Goal: Task Accomplishment & Management: Complete application form

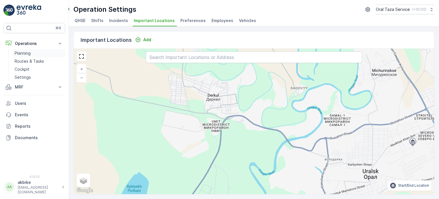
click at [30, 52] on p "Planning" at bounding box center [23, 53] width 16 height 6
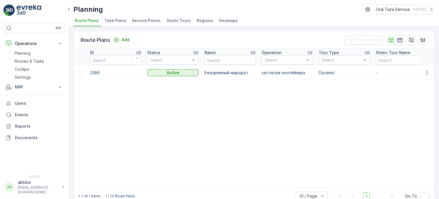
click at [137, 23] on li "Service Points" at bounding box center [147, 22] width 32 height 10
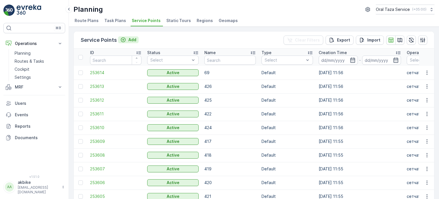
click at [131, 39] on p "Add" at bounding box center [132, 40] width 8 height 6
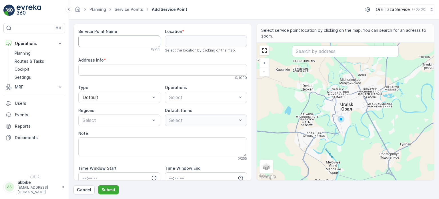
click at [116, 41] on Name "Service Point Name" at bounding box center [119, 40] width 82 height 11
type Name "E"
type Name "Эко-Пункт 1"
click at [333, 54] on input "text" at bounding box center [345, 50] width 107 height 11
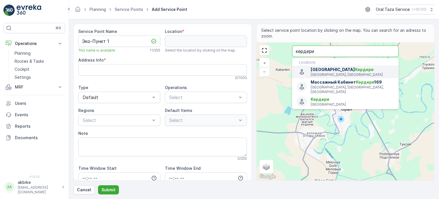
type input "кердери"
click at [332, 70] on span "улица [PERSON_NAME]" at bounding box center [351, 70] width 83 height 6
type input "51.21388049999999,51.3776248"
type Info "[GEOGRAPHIC_DATA], 090000 [GEOGRAPHIC_DATA], [GEOGRAPHIC_DATA]"
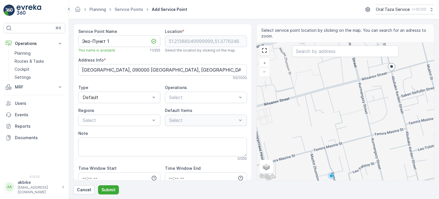
drag, startPoint x: 330, startPoint y: 99, endPoint x: 394, endPoint y: 70, distance: 71.0
click at [394, 70] on div "+ − Satellite Roadmap Terrain Hybrid Leaflet Keyboard shortcuts Map Data Map da…" at bounding box center [345, 111] width 178 height 137
type input "51.21392993224267,51.377879997060845"
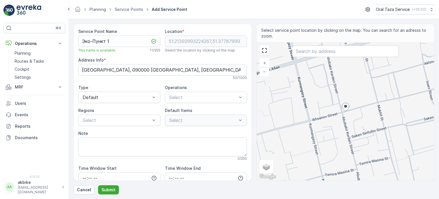
type Info "[STREET_ADDRESS]"
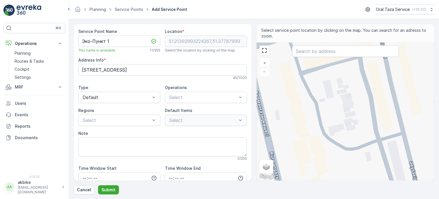
drag, startPoint x: 340, startPoint y: 124, endPoint x: 416, endPoint y: 167, distance: 86.3
click at [416, 167] on div "+ − Satellite Roadmap Terrain Hybrid Leaflet Keyboard shortcuts Map Data Map da…" at bounding box center [345, 111] width 178 height 137
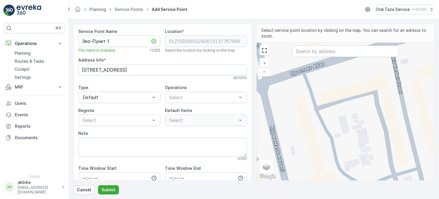
drag, startPoint x: 383, startPoint y: 134, endPoint x: 391, endPoint y: 160, distance: 27.8
click at [391, 160] on div "+ − Satellite Roadmap Terrain Hybrid Leaflet Keyboard shortcuts Map Data Map da…" at bounding box center [345, 111] width 178 height 137
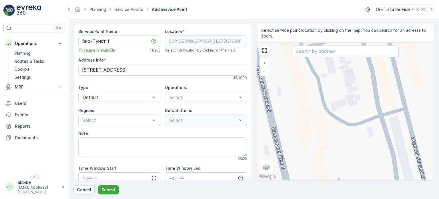
drag, startPoint x: 355, startPoint y: 128, endPoint x: 342, endPoint y: 73, distance: 56.0
click at [342, 73] on div "+ − Satellite Roadmap Terrain Hybrid Leaflet Keyboard shortcuts Map Data Map da…" at bounding box center [345, 111] width 178 height 137
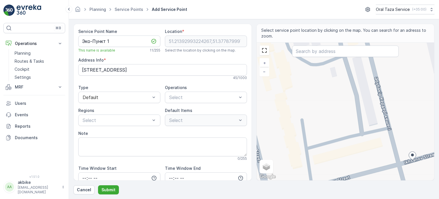
drag, startPoint x: 353, startPoint y: 119, endPoint x: 290, endPoint y: 86, distance: 71.0
click at [290, 86] on div "+ − Satellite Roadmap Terrain Hybrid Leaflet Keyboard shortcuts Map Data Map da…" at bounding box center [345, 111] width 178 height 137
type input "51.21479506892906,51.37559311441607"
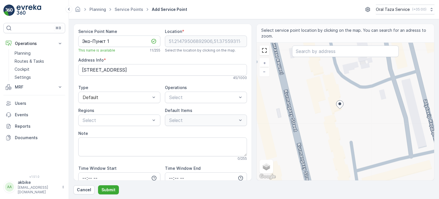
type Info "[STREET_ADDRESS]"
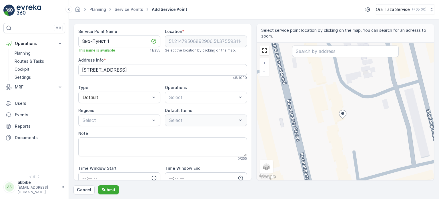
drag, startPoint x: 352, startPoint y: 95, endPoint x: 349, endPoint y: 102, distance: 7.6
click at [349, 102] on div "+ − Satellite Roadmap Terrain Hybrid Leaflet Keyboard shortcuts Map Data Map da…" at bounding box center [345, 111] width 178 height 137
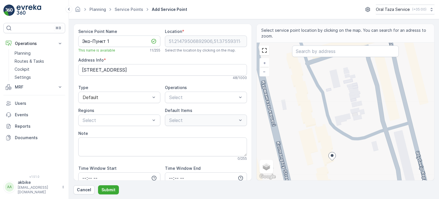
drag, startPoint x: 352, startPoint y: 87, endPoint x: 341, endPoint y: 129, distance: 43.3
click at [341, 129] on div "+ − Satellite Roadmap Terrain Hybrid Leaflet Keyboard shortcuts Map Data Map da…" at bounding box center [345, 111] width 178 height 137
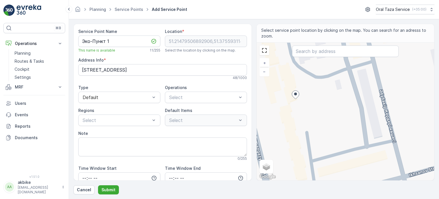
drag, startPoint x: 340, startPoint y: 120, endPoint x: 311, endPoint y: 81, distance: 48.7
click at [311, 81] on div "+ − Satellite Roadmap Terrain Hybrid Leaflet Keyboard shortcuts Map Data Map da…" at bounding box center [345, 111] width 178 height 137
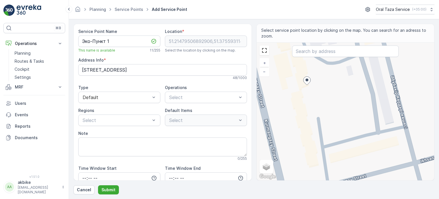
drag, startPoint x: 296, startPoint y: 83, endPoint x: 307, endPoint y: 81, distance: 11.0
click at [307, 81] on icon at bounding box center [306, 81] width 7 height 8
click at [336, 77] on div "+ − Satellite Roadmap Terrain Hybrid Leaflet Keyboard shortcuts Map Data Map da…" at bounding box center [345, 111] width 178 height 137
type input "51.214885389744225,51.37614601856945"
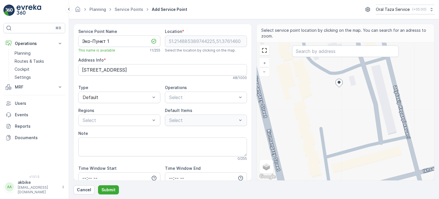
type Info "697G+XHR, Uralsk 090000, [GEOGRAPHIC_DATA]"
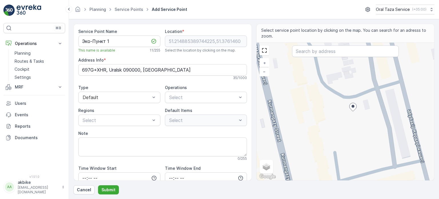
drag, startPoint x: 346, startPoint y: 107, endPoint x: 353, endPoint y: 107, distance: 7.4
click at [353, 107] on ellipse at bounding box center [352, 106] width 3 height 3
click at [359, 106] on div "+ − Satellite Roadmap Terrain Hybrid Leaflet Keyboard shortcuts Map Data Map da…" at bounding box center [345, 111] width 178 height 137
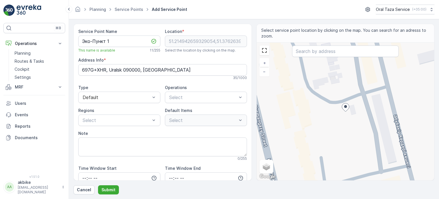
click at [341, 114] on div "+ − Satellite Roadmap Terrain Hybrid Leaflet Keyboard shortcuts Map Data Map da…" at bounding box center [345, 111] width 178 height 137
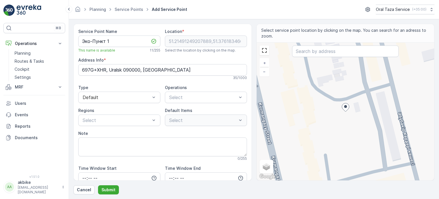
click at [350, 109] on div "+ − Satellite Roadmap Terrain Hybrid Leaflet Keyboard shortcuts Map Data Map da…" at bounding box center [345, 111] width 178 height 137
type input "51.21494268440534,51.37626932429524"
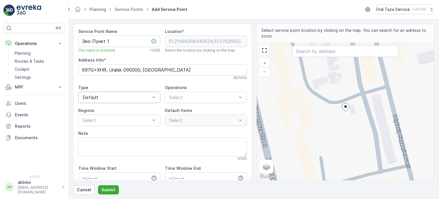
click at [144, 80] on div "35 / 1000" at bounding box center [162, 77] width 169 height 5
click at [169, 122] on div at bounding box center [170, 124] width 5 height 5
click at [137, 141] on div "Caution" at bounding box center [119, 140] width 75 height 5
click at [127, 139] on div "Caution" at bounding box center [119, 140] width 75 height 5
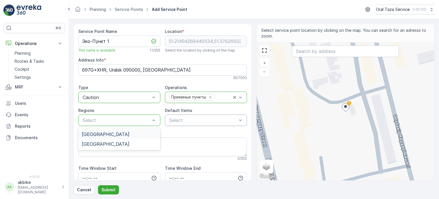
click at [129, 133] on div "[GEOGRAPHIC_DATA]" at bounding box center [119, 133] width 75 height 5
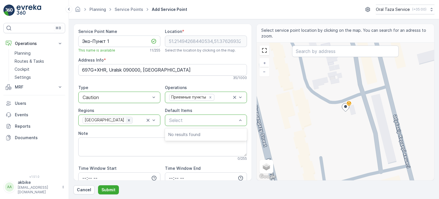
click at [128, 120] on icon "Remove East Region" at bounding box center [129, 120] width 2 height 2
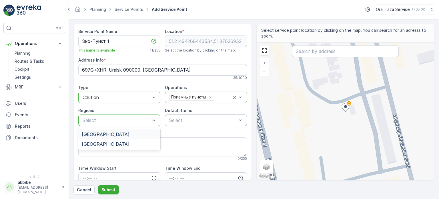
click at [145, 119] on div at bounding box center [116, 119] width 69 height 5
click at [111, 142] on div "[GEOGRAPHIC_DATA]" at bounding box center [119, 143] width 75 height 5
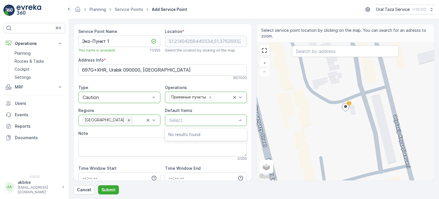
click at [128, 119] on icon "Remove West Region" at bounding box center [129, 120] width 2 height 2
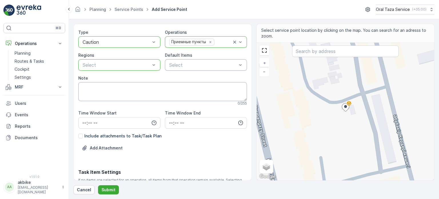
scroll to position [57, 0]
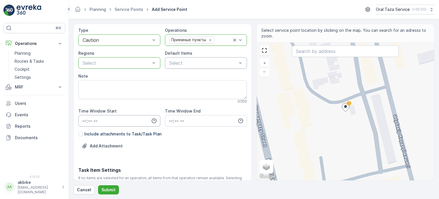
click at [126, 119] on input "time" at bounding box center [119, 120] width 82 height 11
click at [83, 108] on span "10" at bounding box center [84, 110] width 5 height 6
type input "10:00"
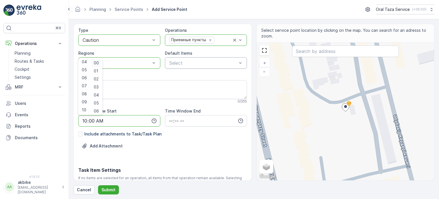
click at [94, 61] on div "00" at bounding box center [96, 63] width 10 height 8
click at [179, 122] on input "time" at bounding box center [206, 120] width 82 height 11
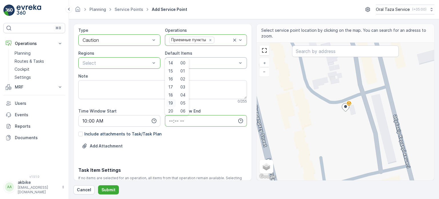
scroll to position [115, 0]
click at [171, 100] on span "19" at bounding box center [170, 100] width 5 height 6
type input "19:00"
click at [182, 64] on span "00" at bounding box center [182, 63] width 5 height 6
click at [101, 133] on p "Include attachments to Task/Task Plan" at bounding box center [122, 134] width 77 height 6
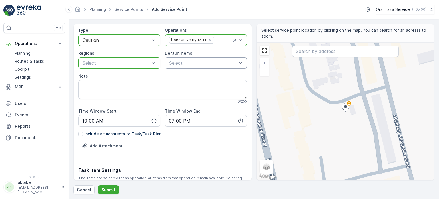
click at [78, 131] on input "Include attachments to Task/Task Plan" at bounding box center [78, 131] width 0 height 0
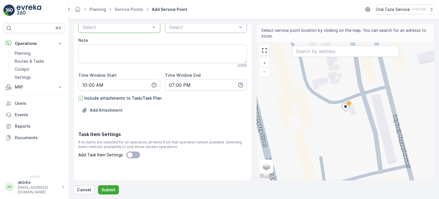
scroll to position [93, 0]
click at [95, 48] on textarea "Note" at bounding box center [162, 53] width 169 height 19
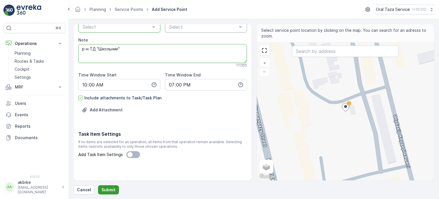
type textarea "р-н ТД "Школьник""
click at [107, 189] on p "Submit" at bounding box center [108, 190] width 14 height 6
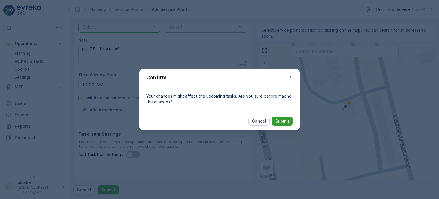
click at [285, 121] on p "Submit" at bounding box center [282, 121] width 14 height 6
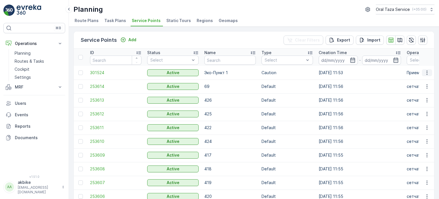
click at [426, 73] on icon "button" at bounding box center [427, 73] width 6 height 6
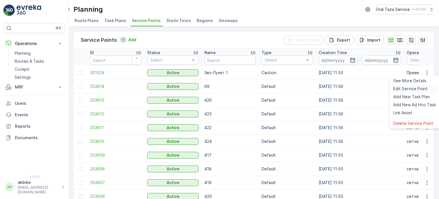
click at [407, 90] on span "Edit Service Point" at bounding box center [410, 89] width 34 height 6
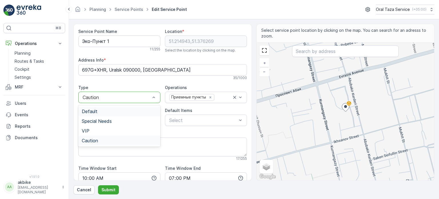
click at [113, 111] on div "Default" at bounding box center [119, 111] width 75 height 5
click at [108, 188] on p "Submit" at bounding box center [108, 190] width 14 height 6
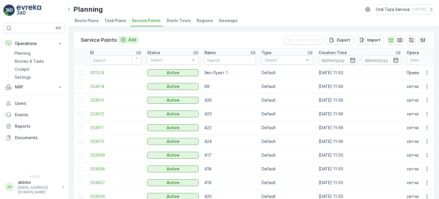
click at [128, 39] on p "Add" at bounding box center [132, 40] width 8 height 6
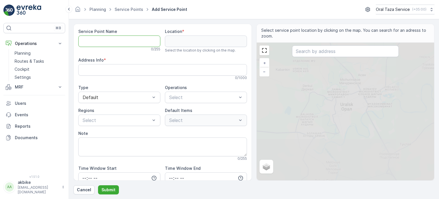
click at [126, 39] on Name "Service Point Name" at bounding box center [119, 40] width 82 height 11
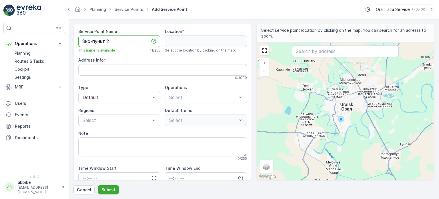
type Name "Эко-пункт 2"
click at [336, 52] on input "text" at bounding box center [345, 50] width 107 height 11
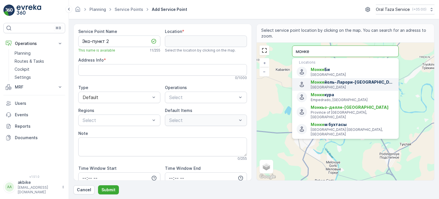
type input "монке"
click at [331, 55] on input "монке" at bounding box center [345, 50] width 107 height 11
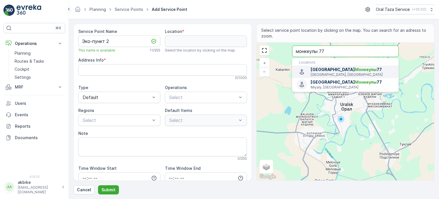
type input "монкеулы 77"
click at [346, 73] on p "[GEOGRAPHIC_DATA], [GEOGRAPHIC_DATA]" at bounding box center [351, 74] width 83 height 5
type input "51.17833599999999,51.29451479999999"
type Info "[PERSON_NAME][STREET_ADDRESS]"
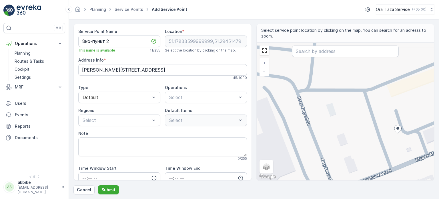
drag, startPoint x: 320, startPoint y: 120, endPoint x: 368, endPoint y: 137, distance: 50.9
click at [368, 137] on div "+ − Satellite Roadmap Terrain Hybrid Leaflet Keyboard shortcuts Map Data Map da…" at bounding box center [345, 111] width 178 height 137
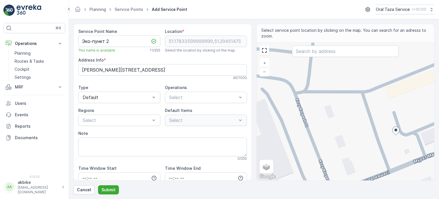
click at [342, 100] on div "+ − Satellite Roadmap Terrain Hybrid Leaflet Keyboard shortcuts Map Data Map da…" at bounding box center [345, 111] width 178 height 137
type input "51.178741336393635,51.29350690959437"
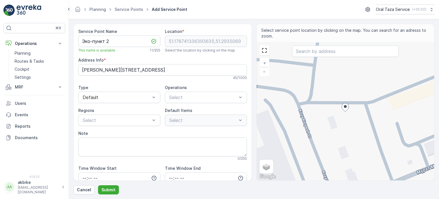
type Info "Мұрат Мөңкеұлы [STREET_ADDRESS]"
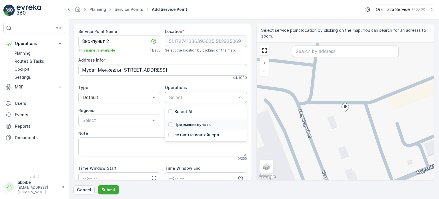
click at [187, 123] on p "Приемные пункты" at bounding box center [192, 124] width 37 height 6
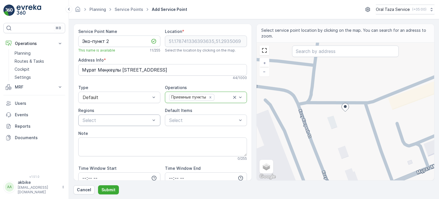
click at [173, 127] on div "Service Point Name Эко-пункт 2 This name is available 11 / 255 Location * [GEOG…" at bounding box center [162, 151] width 169 height 245
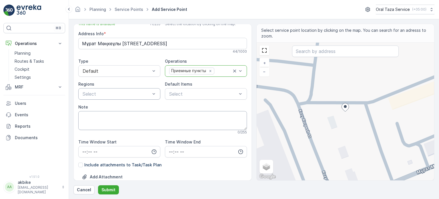
scroll to position [29, 0]
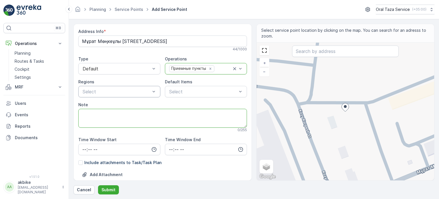
click at [141, 113] on textarea "Note" at bounding box center [162, 118] width 169 height 19
type textarea "пос. [GEOGRAPHIC_DATA]"
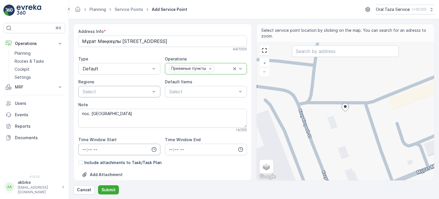
click at [122, 148] on input "time" at bounding box center [119, 148] width 82 height 11
click at [85, 118] on div "11" at bounding box center [84, 122] width 10 height 8
click at [84, 113] on span "10" at bounding box center [84, 114] width 5 height 6
type input "10:00"
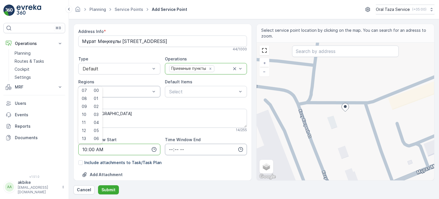
click at [186, 150] on input "time" at bounding box center [206, 148] width 82 height 11
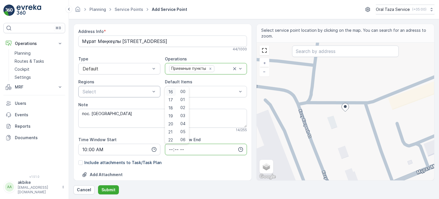
scroll to position [137, 0]
click at [171, 108] on span "19" at bounding box center [170, 106] width 5 height 6
type input "19:00"
click at [131, 173] on div "Add Attachment" at bounding box center [162, 178] width 169 height 16
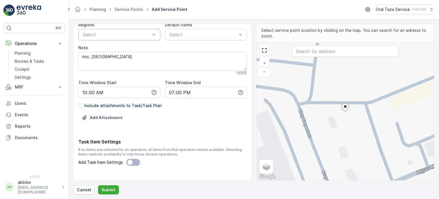
scroll to position [86, 0]
click at [80, 106] on div at bounding box center [80, 105] width 5 height 5
click at [78, 102] on input "Include attachments to Task/Task Plan" at bounding box center [78, 102] width 0 height 0
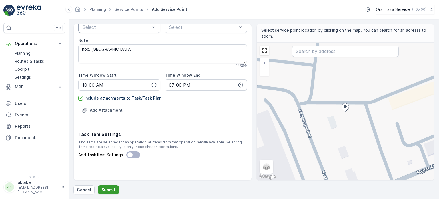
scroll to position [93, 0]
click at [108, 189] on p "Submit" at bounding box center [108, 190] width 14 height 6
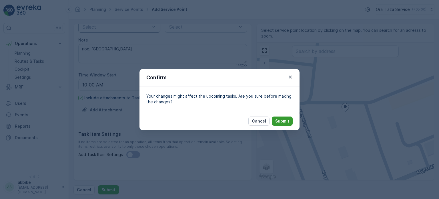
click at [285, 118] on p "Submit" at bounding box center [282, 121] width 14 height 6
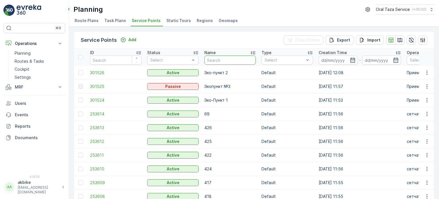
click at [218, 59] on input "text" at bounding box center [229, 59] width 51 height 9
type input "эк"
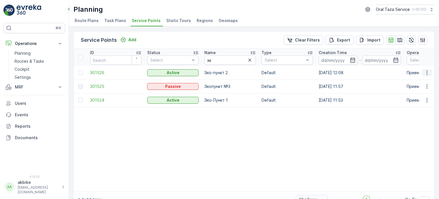
click at [427, 74] on icon "button" at bounding box center [427, 73] width 6 height 6
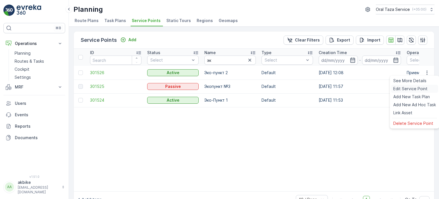
click at [410, 88] on span "Edit Service Point" at bounding box center [410, 89] width 34 height 6
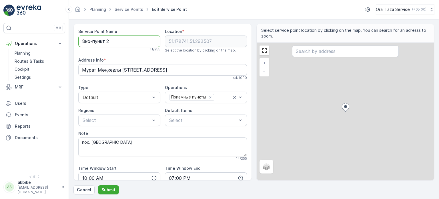
click at [106, 41] on Name "Эко-пункт 2" at bounding box center [119, 40] width 82 height 11
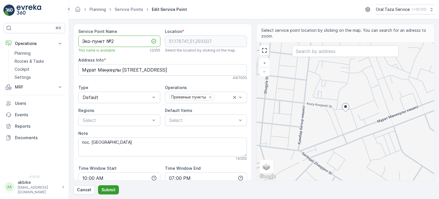
type Name "Эко-пункт №2"
click at [115, 192] on button "Submit" at bounding box center [108, 189] width 21 height 9
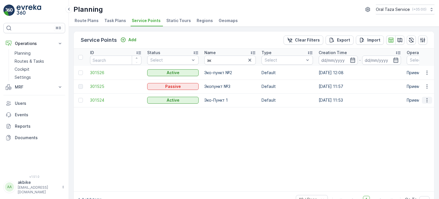
click at [425, 100] on icon "button" at bounding box center [427, 100] width 6 height 6
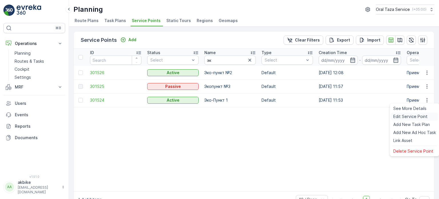
click at [415, 117] on span "Edit Service Point" at bounding box center [410, 116] width 34 height 6
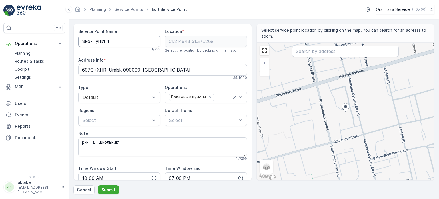
click at [106, 41] on Name "Эко-Пункт 1" at bounding box center [119, 40] width 82 height 11
type Name "Эко-Пункт №1"
click at [108, 194] on form "Service Point Name Эко-Пункт №1 This name is available 12 / 255 Location * [GEO…" at bounding box center [254, 108] width 370 height 179
click at [108, 192] on button "Submit" at bounding box center [108, 189] width 21 height 9
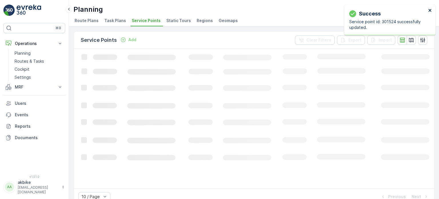
click at [431, 11] on icon "close" at bounding box center [430, 10] width 4 height 5
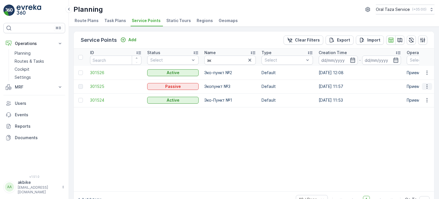
click at [424, 88] on icon "button" at bounding box center [427, 86] width 6 height 6
click at [431, 87] on td at bounding box center [426, 86] width 15 height 14
click at [428, 87] on button "button" at bounding box center [427, 86] width 10 height 7
click at [420, 96] on span "See More Details" at bounding box center [419, 95] width 33 height 6
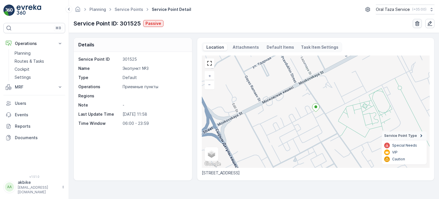
click at [419, 22] on icon "button" at bounding box center [417, 24] width 6 height 6
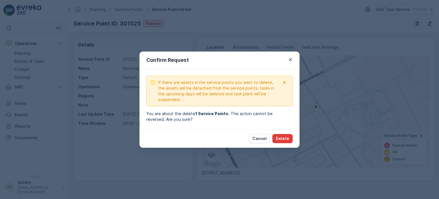
click at [284, 136] on p "Delete" at bounding box center [282, 138] width 13 height 6
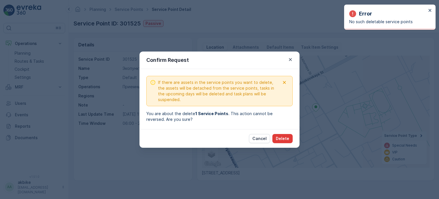
click at [289, 138] on button "Delete" at bounding box center [282, 138] width 20 height 9
click at [430, 8] on icon "close" at bounding box center [430, 10] width 4 height 5
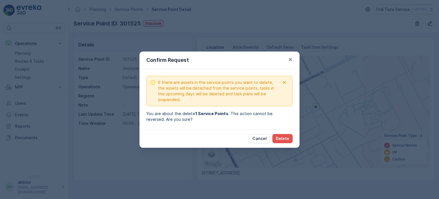
click at [163, 35] on div "Confirm Request If there are assets in the service points you want to delete, t…" at bounding box center [219, 99] width 439 height 199
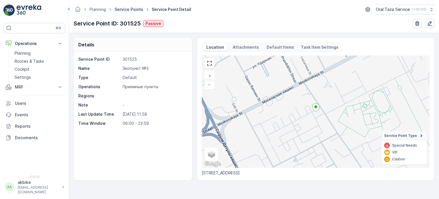
click at [132, 9] on link "Service Points" at bounding box center [129, 9] width 29 height 5
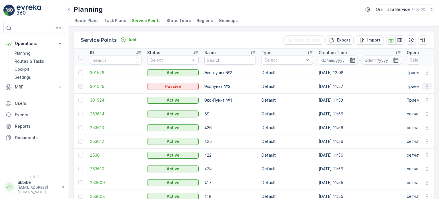
drag, startPoint x: 187, startPoint y: 87, endPoint x: 424, endPoint y: 85, distance: 237.1
click at [424, 85] on icon "button" at bounding box center [427, 86] width 6 height 6
click at [80, 89] on td at bounding box center [80, 86] width 13 height 14
click at [80, 87] on div at bounding box center [80, 86] width 5 height 5
click at [80, 83] on td at bounding box center [80, 86] width 13 height 14
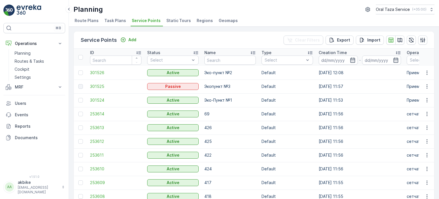
drag, startPoint x: 81, startPoint y: 87, endPoint x: 77, endPoint y: 85, distance: 4.6
click at [77, 92] on td at bounding box center [80, 86] width 13 height 14
click at [78, 83] on td at bounding box center [80, 86] width 13 height 14
click at [426, 86] on icon "button" at bounding box center [427, 86] width 6 height 6
click at [251, 102] on p "Эко-Пункт №1" at bounding box center [229, 100] width 51 height 6
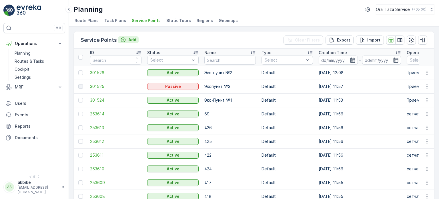
click at [134, 41] on p "Add" at bounding box center [132, 40] width 8 height 6
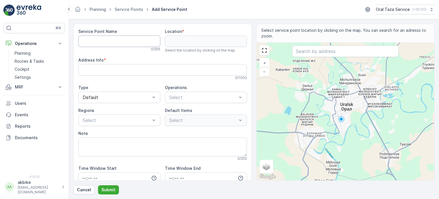
click at [124, 43] on Name "Service Point Name" at bounding box center [119, 40] width 82 height 11
type Name "З"
type Name "Эко-пункт №3"
click at [333, 50] on input "text" at bounding box center [345, 50] width 107 height 11
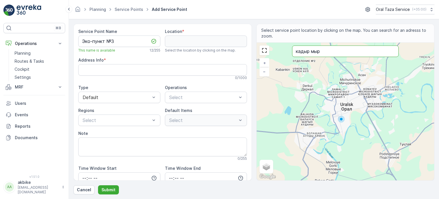
type input "кадыр мыр"
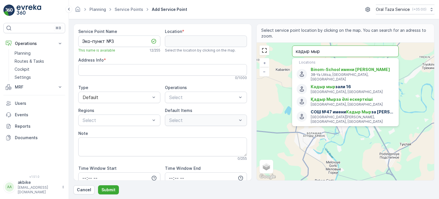
drag, startPoint x: 323, startPoint y: 50, endPoint x: 279, endPoint y: 50, distance: 43.7
click at [279, 50] on div "+ − Satellite Roadmap Terrain Hybrid Leaflet Keyboard shortcuts Map Data Map da…" at bounding box center [345, 111] width 178 height 137
type input "51.311740233962134,51.22561774205237"
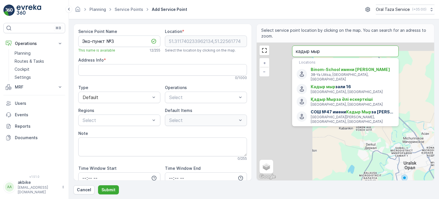
type Info "866G+M6 [GEOGRAPHIC_DATA], [GEOGRAPHIC_DATA]"
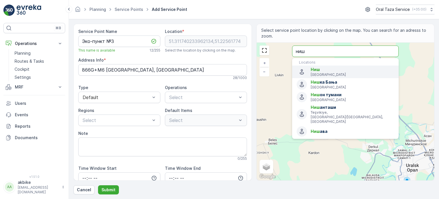
type input "ниш"
drag, startPoint x: 315, startPoint y: 50, endPoint x: 286, endPoint y: 49, distance: 29.7
click at [286, 49] on div "+ − Satellite Roadmap Terrain Hybrid Leaflet Keyboard shortcuts Map Data Map da…" at bounding box center [345, 111] width 178 height 137
type input "51.40435494271144,51.082797904874454"
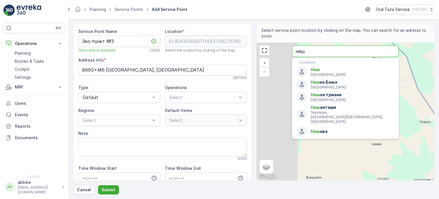
type Info "C33M+P4 Livkin, [GEOGRAPHIC_DATA]"
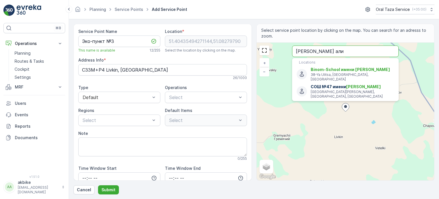
click at [333, 50] on input "[PERSON_NAME] али" at bounding box center [345, 50] width 107 height 11
type input "к"
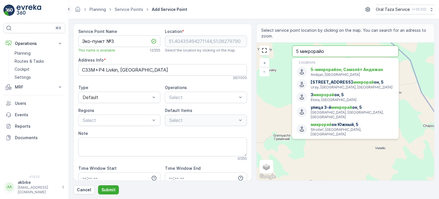
type input "5 микрорайон"
drag, startPoint x: 332, startPoint y: 51, endPoint x: 292, endPoint y: 49, distance: 40.0
click at [292, 49] on input "5 микрорайон" at bounding box center [345, 50] width 107 height 11
click at [318, 52] on input "text" at bounding box center [345, 50] width 107 height 11
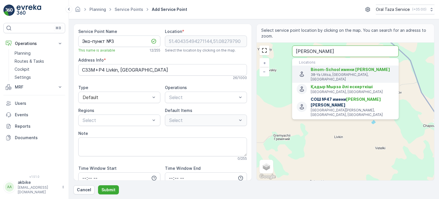
type input "[PERSON_NAME]"
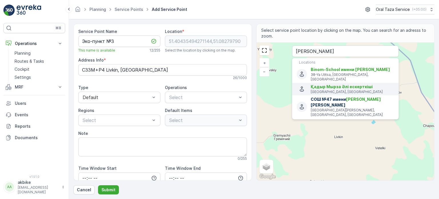
click at [326, 89] on p "[GEOGRAPHIC_DATA], [GEOGRAPHIC_DATA]" at bounding box center [351, 91] width 83 height 5
type input "51.2509293,51.4371018"
type Info "7C2P+8HC, [GEOGRAPHIC_DATA], [GEOGRAPHIC_DATA]"
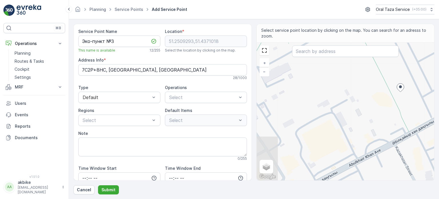
drag, startPoint x: 307, startPoint y: 104, endPoint x: 362, endPoint y: 84, distance: 58.3
click at [362, 84] on div "+ − Satellite Roadmap Terrain Hybrid Leaflet Keyboard shortcuts Map Data Map da…" at bounding box center [345, 111] width 178 height 137
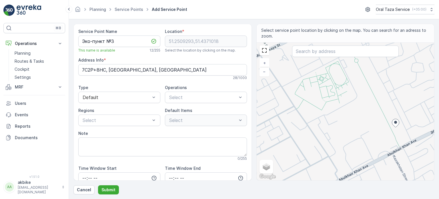
drag, startPoint x: 329, startPoint y: 113, endPoint x: 350, endPoint y: 142, distance: 36.3
click at [350, 142] on div "+ − Satellite Roadmap Terrain Hybrid Leaflet Keyboard shortcuts Map Data Map da…" at bounding box center [345, 111] width 178 height 137
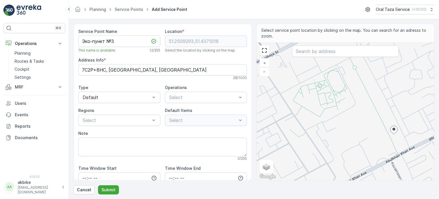
click at [327, 107] on div "+ − Satellite Roadmap Terrain Hybrid Leaflet Keyboard shortcuts Map Data Map da…" at bounding box center [345, 111] width 178 height 137
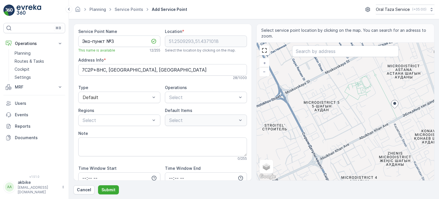
drag, startPoint x: 322, startPoint y: 115, endPoint x: 356, endPoint y: 107, distance: 35.6
click at [356, 107] on div "+ − Satellite Roadmap Terrain Hybrid Leaflet Keyboard shortcuts Map Data Map da…" at bounding box center [345, 111] width 178 height 137
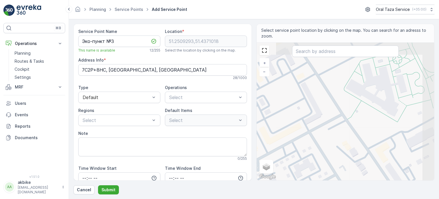
drag, startPoint x: 364, startPoint y: 103, endPoint x: 317, endPoint y: 134, distance: 56.7
click at [317, 134] on div "+ − Satellite Roadmap Terrain Hybrid Leaflet Keyboard shortcuts Map Data Map da…" at bounding box center [345, 111] width 178 height 137
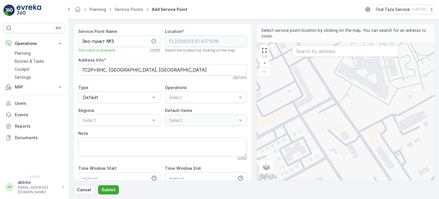
drag, startPoint x: 343, startPoint y: 120, endPoint x: 334, endPoint y: 100, distance: 22.7
click at [334, 100] on div "+ − Satellite Roadmap Terrain Hybrid Leaflet Keyboard shortcuts Map Data Map da…" at bounding box center [345, 111] width 178 height 137
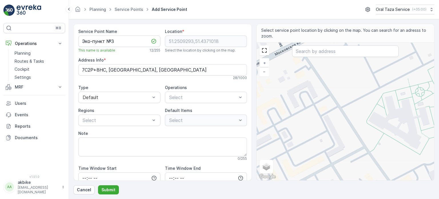
drag, startPoint x: 330, startPoint y: 109, endPoint x: 363, endPoint y: 162, distance: 62.1
click at [363, 162] on div "+ − Satellite Roadmap Terrain Hybrid Leaflet Keyboard shortcuts Map Data Map da…" at bounding box center [345, 111] width 178 height 137
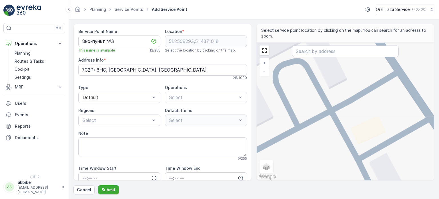
drag, startPoint x: 322, startPoint y: 103, endPoint x: 378, endPoint y: 95, distance: 57.5
click at [378, 95] on div "+ − Satellite Roadmap Terrain Hybrid Leaflet Keyboard shortcuts Map Data Map da…" at bounding box center [345, 111] width 178 height 137
click at [355, 115] on div "+ − Satellite Roadmap Terrain Hybrid Leaflet Keyboard shortcuts Map Data Map da…" at bounding box center [345, 111] width 178 height 137
type input "51.25289756912825,51.42779769459077"
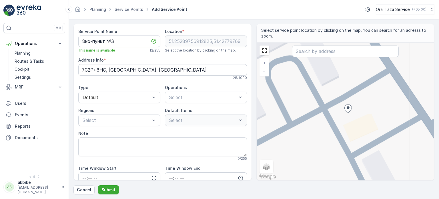
type Info "[STREET_ADDRESS]"
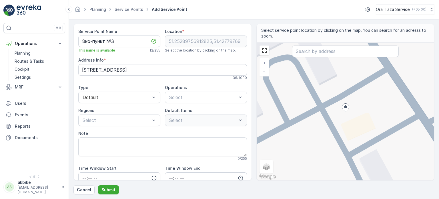
click at [321, 69] on div "+ − Satellite Roadmap Terrain Hybrid Leaflet Keyboard shortcuts Map Data Map da…" at bounding box center [345, 111] width 178 height 137
type input "51.25314439091422,51.42757523940558"
type Info "5, [GEOGRAPHIC_DATA], [GEOGRAPHIC_DATA]"
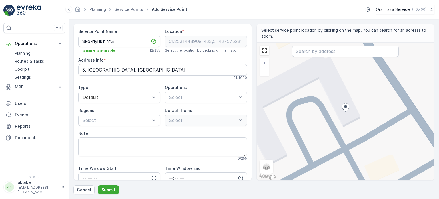
click at [368, 151] on div "+ − Satellite Roadmap Terrain Hybrid Leaflet Keyboard shortcuts Map Data Map da…" at bounding box center [345, 111] width 178 height 137
type input "51.25291144178966,51.42778988641031"
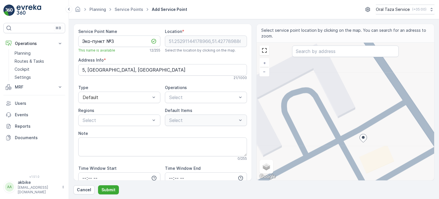
type Info "[STREET_ADDRESS]"
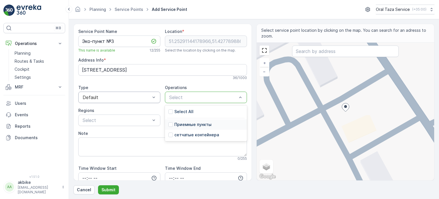
click at [195, 121] on div "Приемные пункты" at bounding box center [206, 124] width 82 height 10
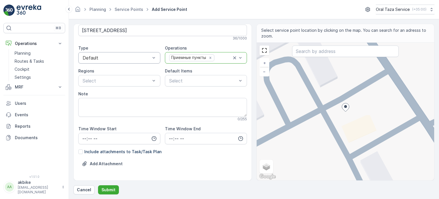
scroll to position [57, 0]
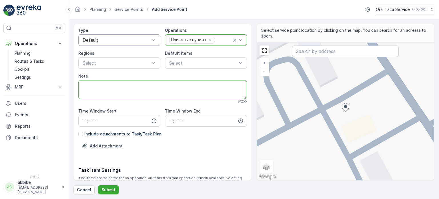
click at [113, 82] on textarea "Note" at bounding box center [162, 89] width 169 height 19
click at [135, 86] on textarea "микрорайн [PERSON_NAME] али 5" at bounding box center [162, 89] width 169 height 19
click at [148, 85] on textarea "микрорайн [PERSON_NAME] Али 5" at bounding box center [162, 89] width 169 height 19
type textarea "микрорайн [PERSON_NAME] Али 5/2а"
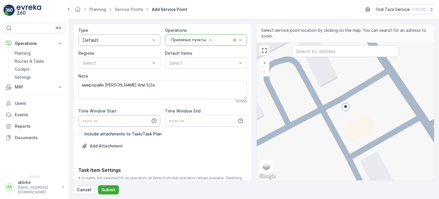
click at [104, 121] on input "time" at bounding box center [119, 120] width 82 height 11
click at [86, 85] on div "10" at bounding box center [84, 86] width 10 height 8
type input "10:00"
click at [193, 121] on input "time" at bounding box center [206, 120] width 82 height 11
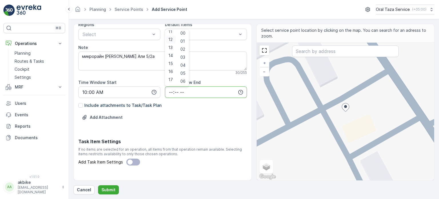
scroll to position [137, 0]
click at [171, 49] on span "19" at bounding box center [170, 49] width 5 height 6
type input "19:00"
click at [80, 106] on div at bounding box center [80, 105] width 5 height 5
click at [78, 102] on input "Include attachments to Task/Task Plan" at bounding box center [78, 102] width 0 height 0
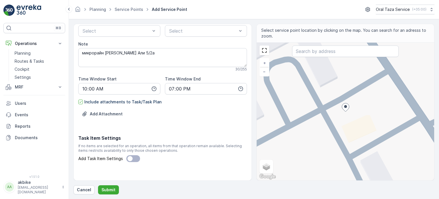
scroll to position [93, 0]
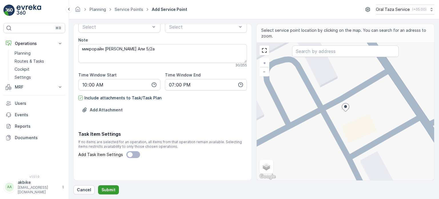
click at [113, 188] on p "Submit" at bounding box center [108, 190] width 14 height 6
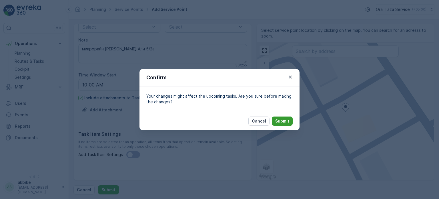
click at [288, 118] on p "Submit" at bounding box center [282, 121] width 14 height 6
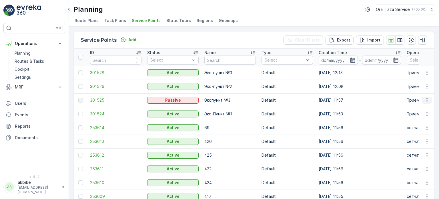
click at [427, 99] on icon "button" at bounding box center [427, 100] width 6 height 6
click at [424, 100] on icon "button" at bounding box center [427, 100] width 6 height 6
click at [426, 108] on span "See More Details" at bounding box center [419, 108] width 33 height 6
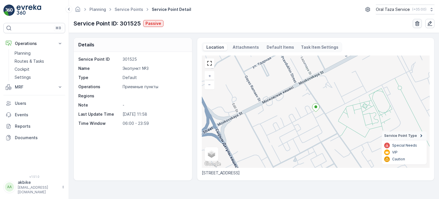
click at [416, 21] on icon "button" at bounding box center [417, 23] width 4 height 5
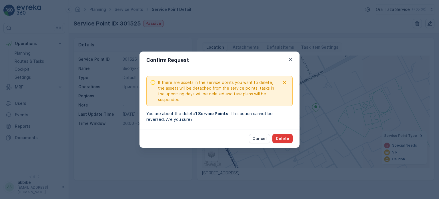
click at [289, 138] on button "Delete" at bounding box center [282, 138] width 20 height 9
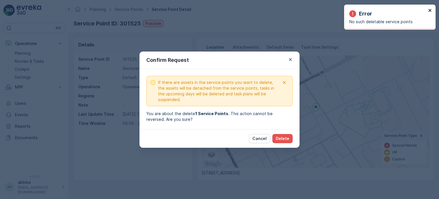
click at [431, 9] on icon "close" at bounding box center [429, 10] width 3 height 3
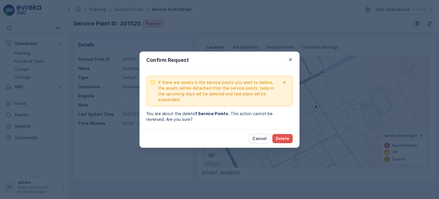
click at [348, 84] on div "Confirm Request If there are assets in the service points you want to delete, t…" at bounding box center [219, 99] width 439 height 199
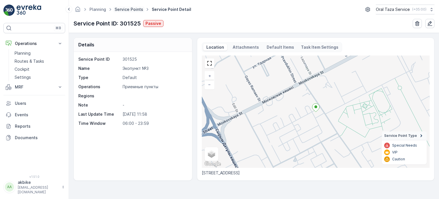
click at [139, 7] on link "Service Points" at bounding box center [129, 9] width 29 height 5
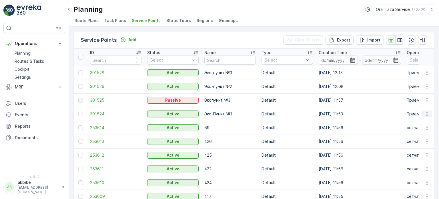
click at [424, 114] on icon "button" at bounding box center [427, 114] width 6 height 6
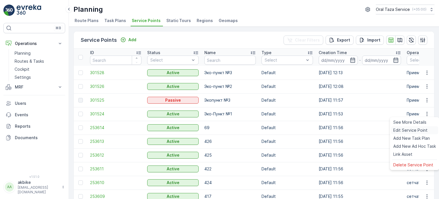
click at [399, 131] on span "Edit Service Point" at bounding box center [410, 130] width 34 height 6
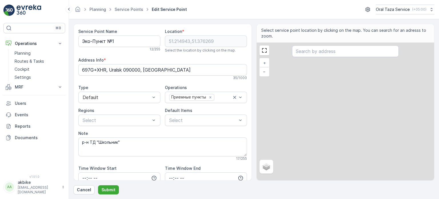
type input "10:00"
type input "19:00"
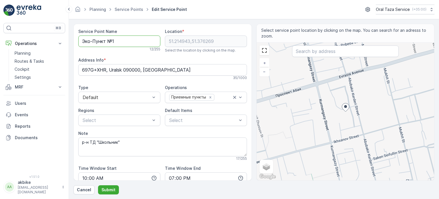
click at [94, 41] on Name "Эко-Пункт №1" at bounding box center [119, 40] width 82 height 11
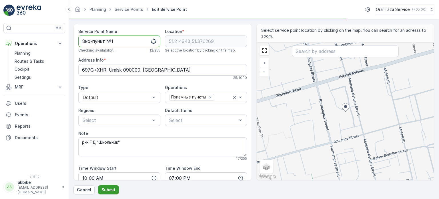
type Name "Эко-пункт №1"
click at [111, 187] on p "Submit" at bounding box center [108, 190] width 14 height 6
